Goal: Information Seeking & Learning: Check status

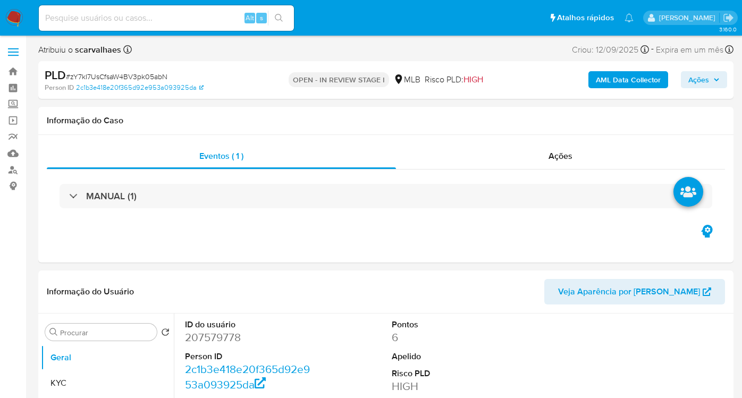
select select "10"
paste input "zY7kI7UsCfsaW4BV3pk05abN"
type input "zY7kI7UsCfsaW4BV3pk05abN"
click at [284, 16] on button "search-icon" at bounding box center [279, 18] width 22 height 15
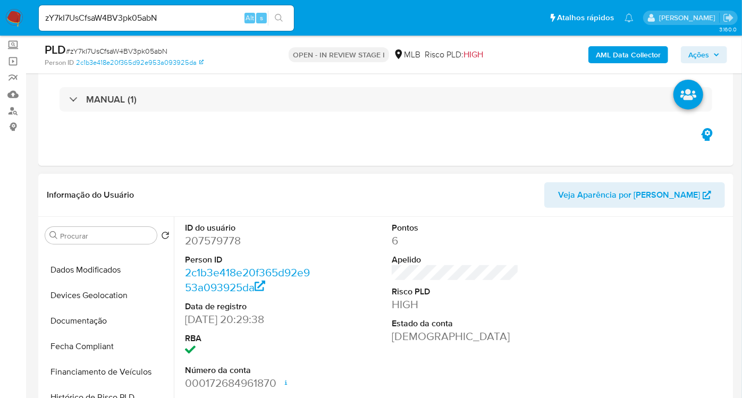
scroll to position [295, 0]
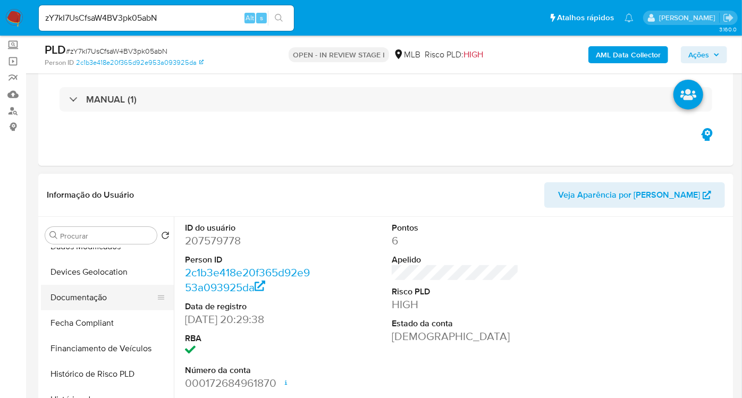
click at [122, 296] on button "Documentação" at bounding box center [103, 298] width 124 height 26
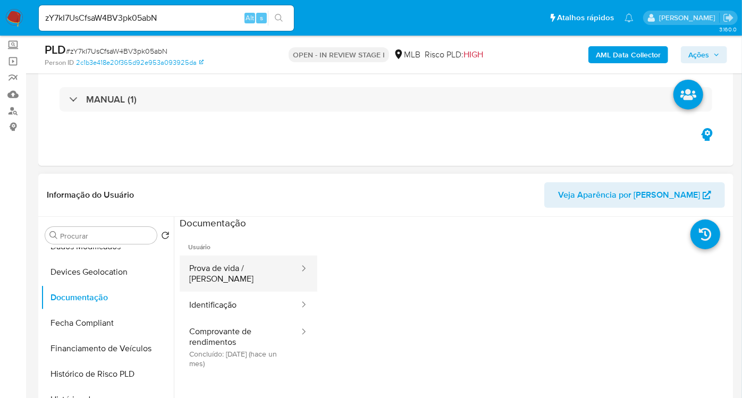
click at [266, 266] on button "Prova de vida / [PERSON_NAME]" at bounding box center [240, 274] width 121 height 36
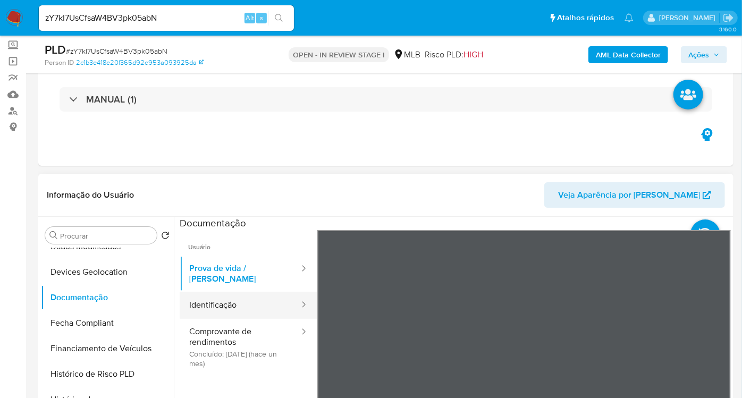
click at [293, 292] on div at bounding box center [300, 305] width 17 height 27
click at [246, 295] on button "Identificação" at bounding box center [240, 305] width 121 height 27
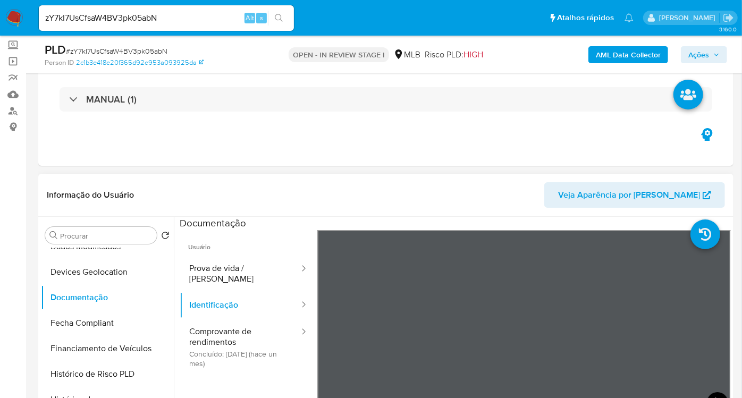
click at [715, 394] on icon at bounding box center [717, 402] width 21 height 21
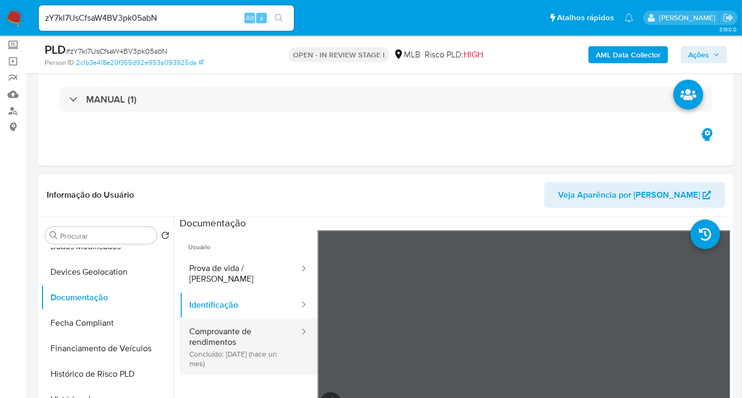
click at [221, 325] on button "Comprovante de rendimentos Concluído: [DATE] (hace un mes)" at bounding box center [240, 347] width 121 height 56
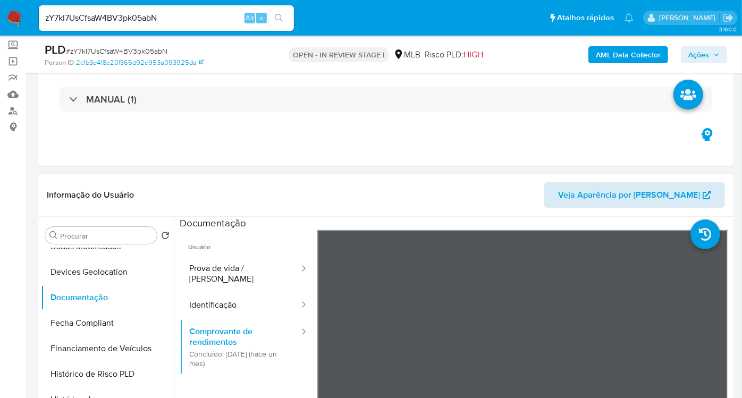
drag, startPoint x: 707, startPoint y: 239, endPoint x: 678, endPoint y: 194, distance: 53.4
click at [678, 194] on div "Informação do Usuário Veja Aparência por Pessoa Procurar Retornar ao pedido pad…" at bounding box center [385, 331] width 695 height 315
drag, startPoint x: 678, startPoint y: 194, endPoint x: 705, endPoint y: 250, distance: 62.5
click at [705, 250] on li at bounding box center [715, 229] width 51 height 46
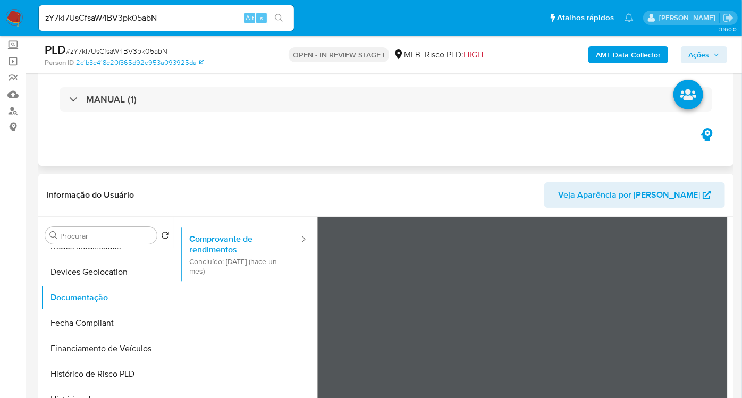
scroll to position [0, 0]
